Goal: Task Accomplishment & Management: Use online tool/utility

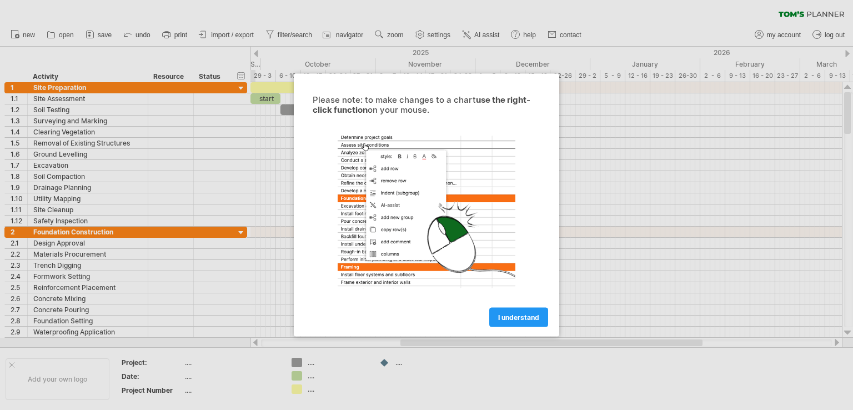
drag, startPoint x: 532, startPoint y: 321, endPoint x: 287, endPoint y: 216, distance: 266.8
click at [287, 216] on div "Trying to reach [DOMAIN_NAME] Connected again... 0% clear filter new 1" at bounding box center [426, 205] width 853 height 410
click at [528, 318] on span "I understand" at bounding box center [518, 317] width 41 height 8
